Goal: Navigation & Orientation: Understand site structure

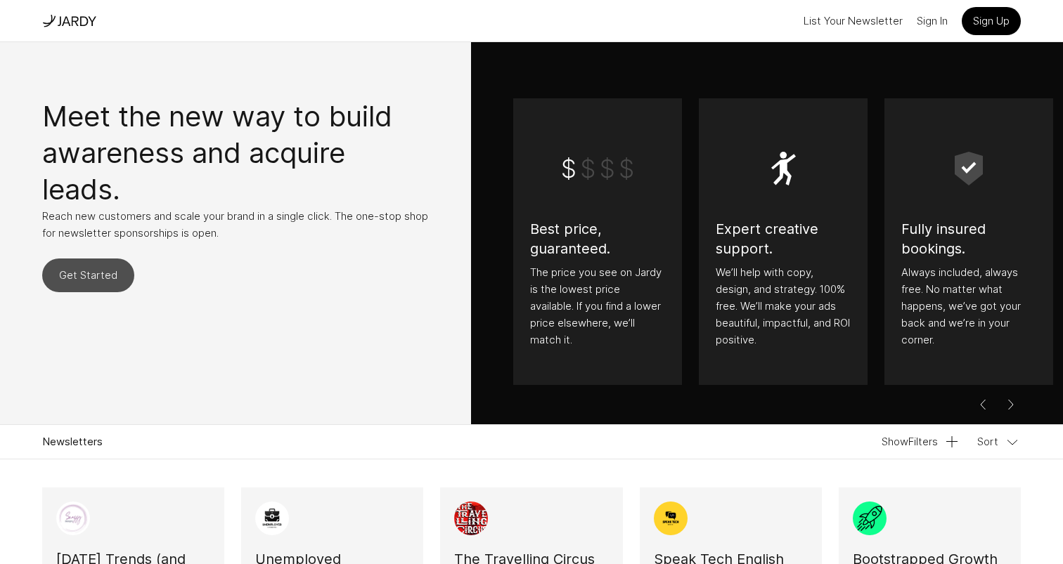
click at [88, 285] on link "Get Started" at bounding box center [88, 276] width 92 height 34
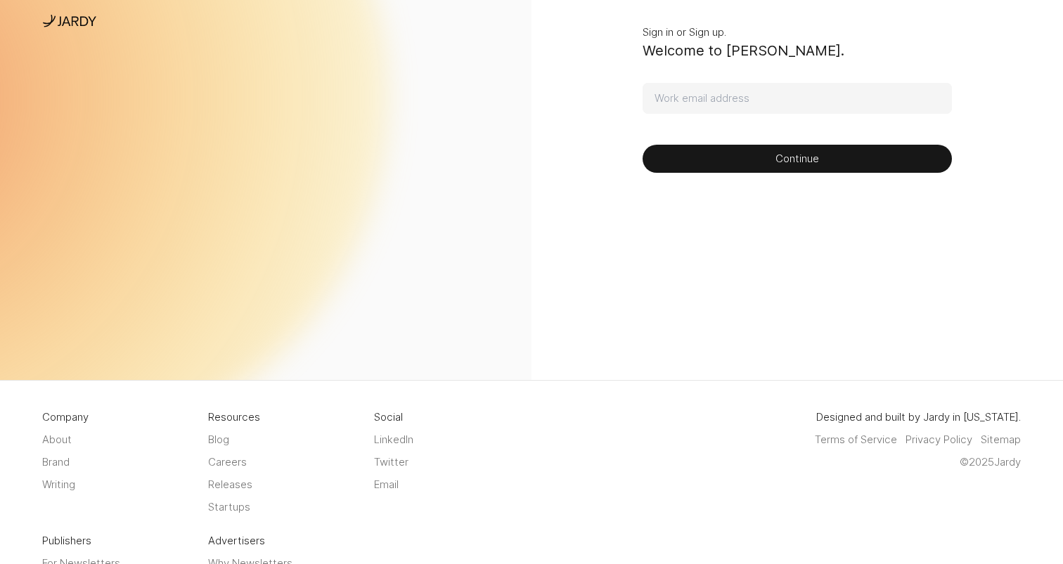
scroll to position [271, 0]
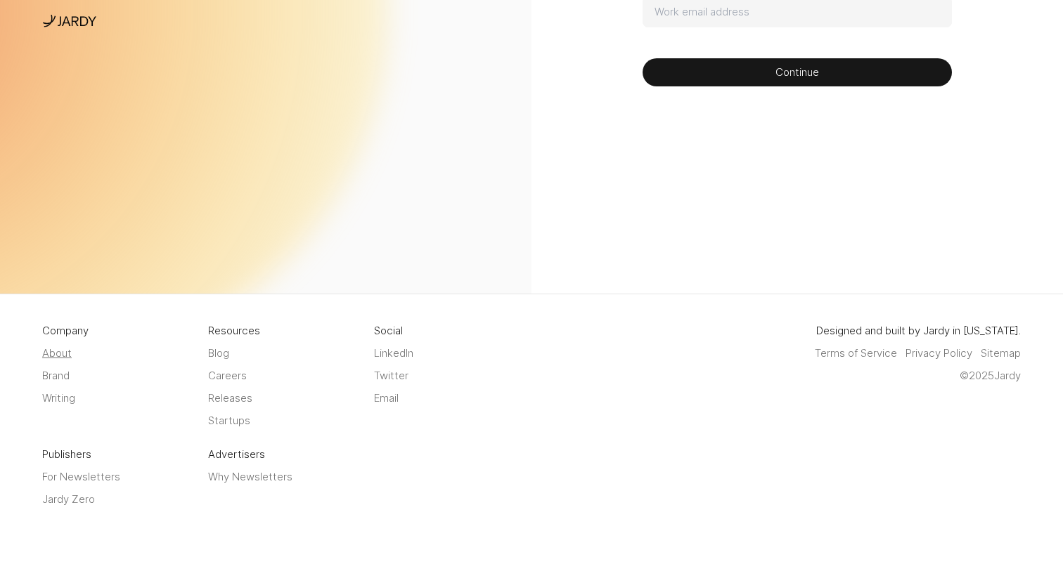
click at [63, 355] on link "About" at bounding box center [57, 353] width 30 height 17
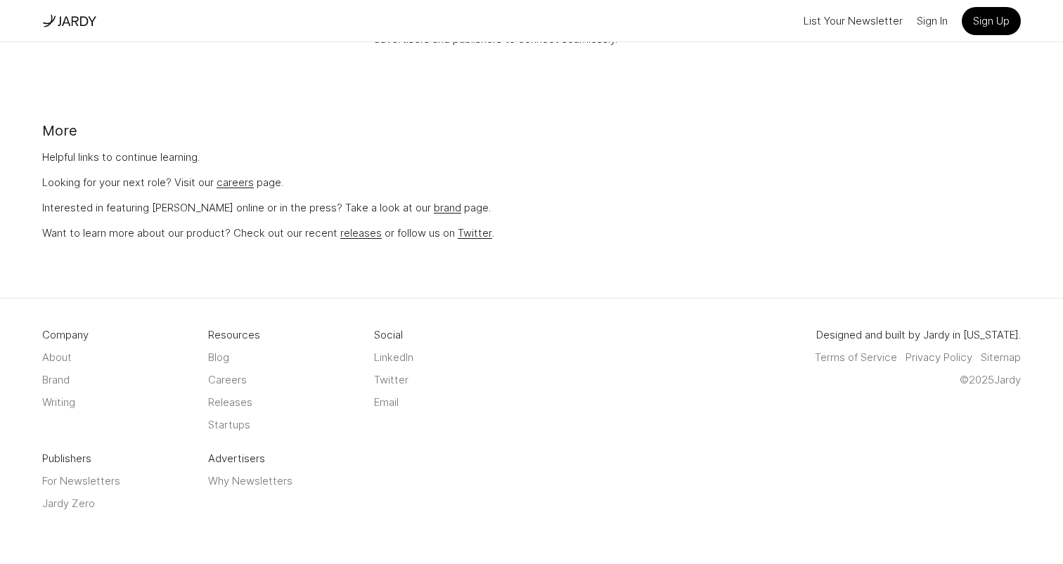
scroll to position [207, 0]
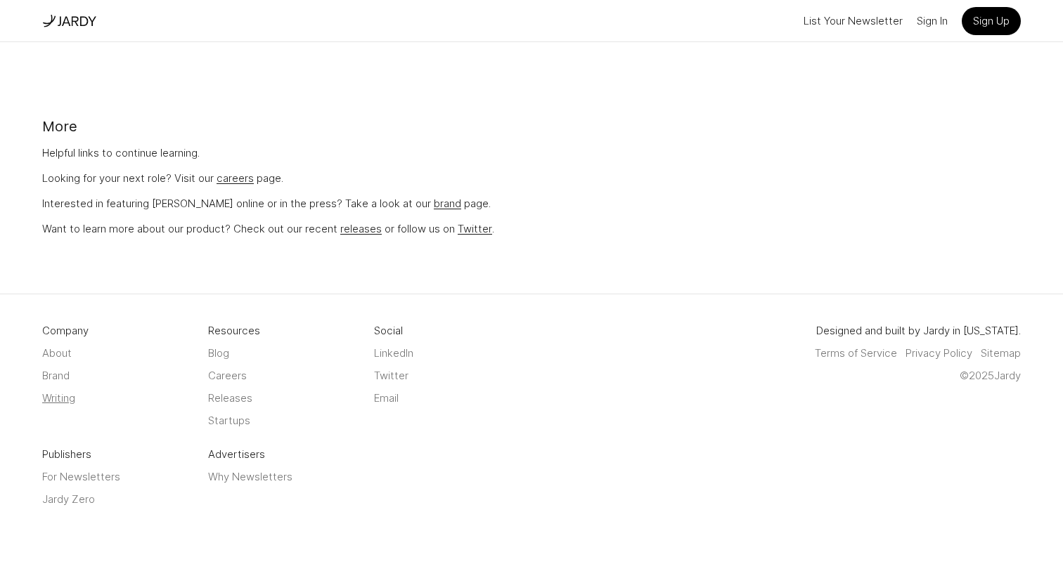
click at [62, 394] on link "Writing" at bounding box center [58, 398] width 33 height 17
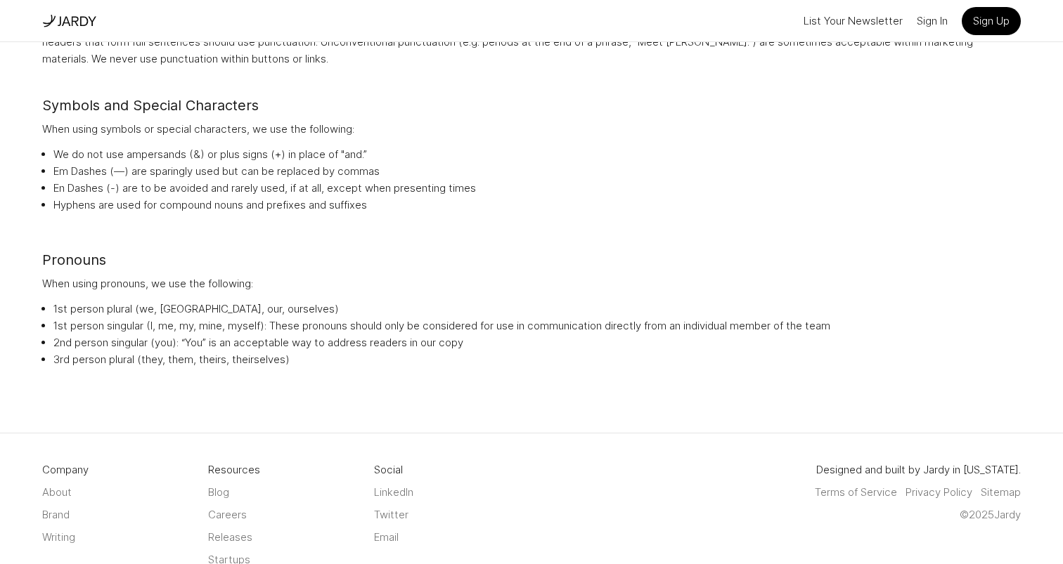
scroll to position [1275, 0]
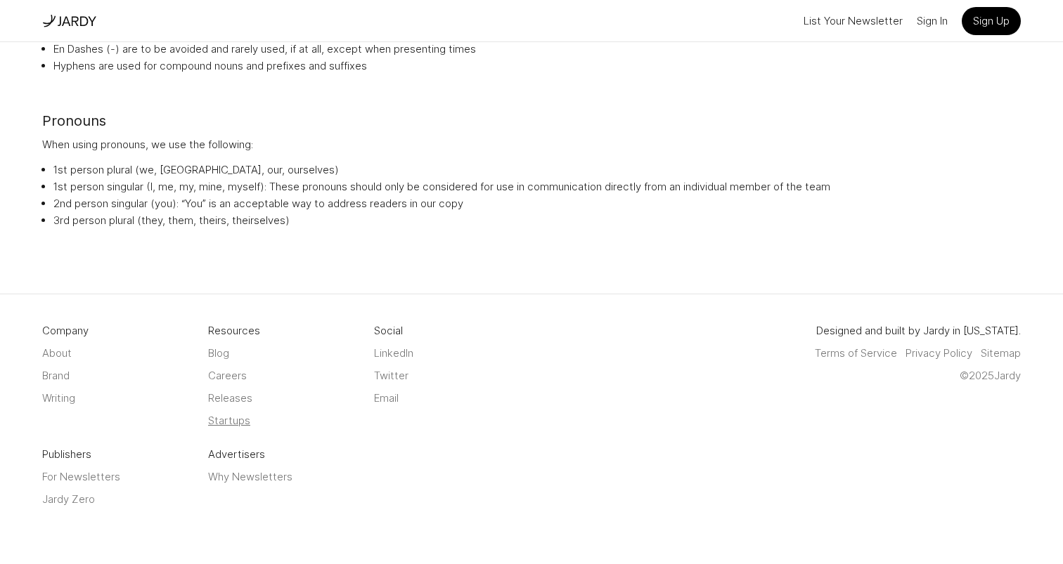
click at [245, 425] on link "Startups" at bounding box center [229, 421] width 42 height 17
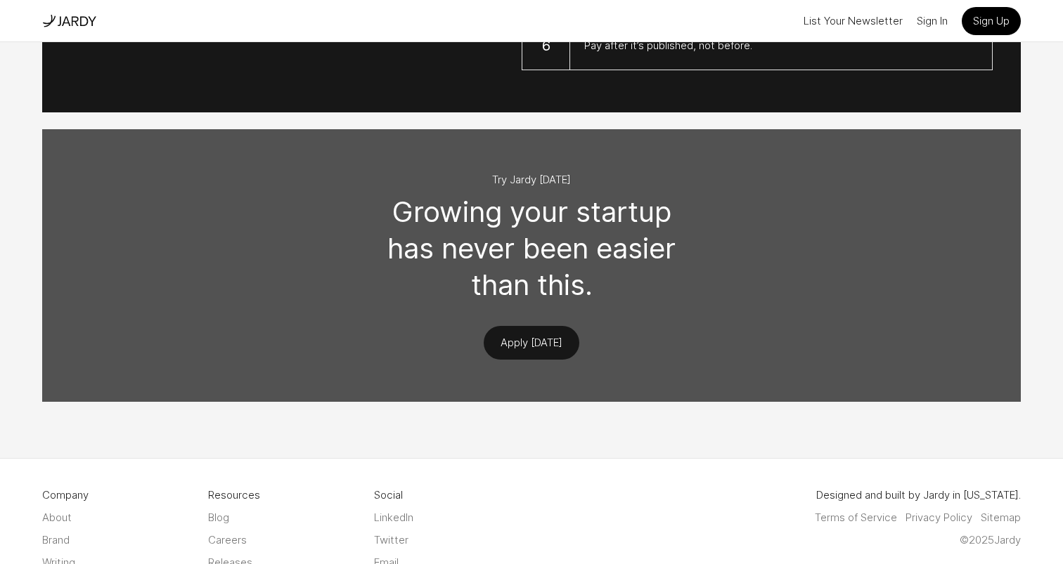
scroll to position [1826, 0]
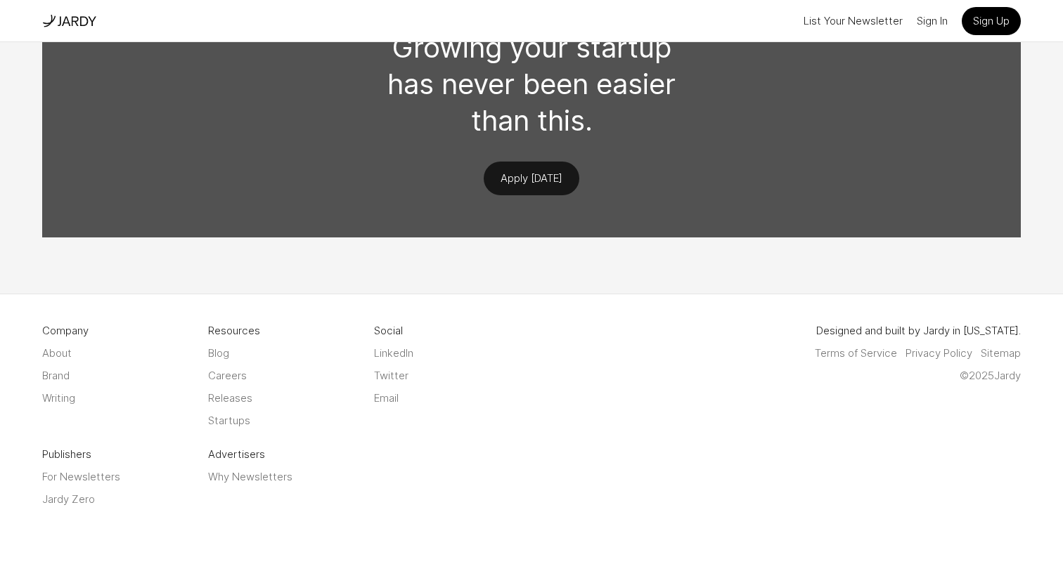
click at [993, 332] on span "Designed and built by Jardy in [US_STATE]." at bounding box center [918, 331] width 205 height 17
click at [377, 400] on link "Email" at bounding box center [386, 398] width 25 height 17
